Goal: Task Accomplishment & Management: Use online tool/utility

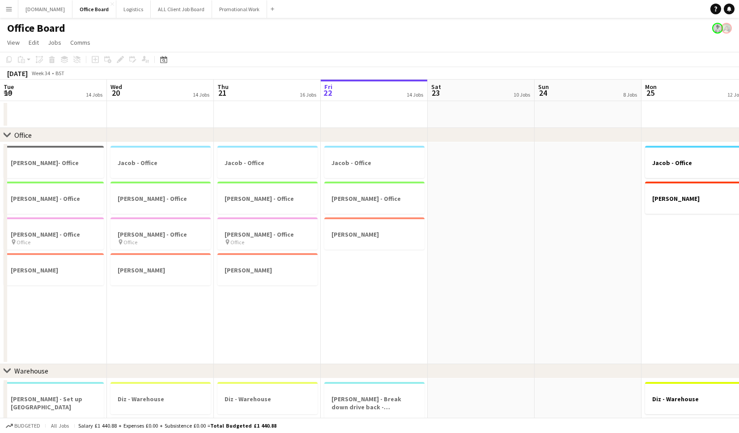
scroll to position [0, 214]
